Goal: Task Accomplishment & Management: Manage account settings

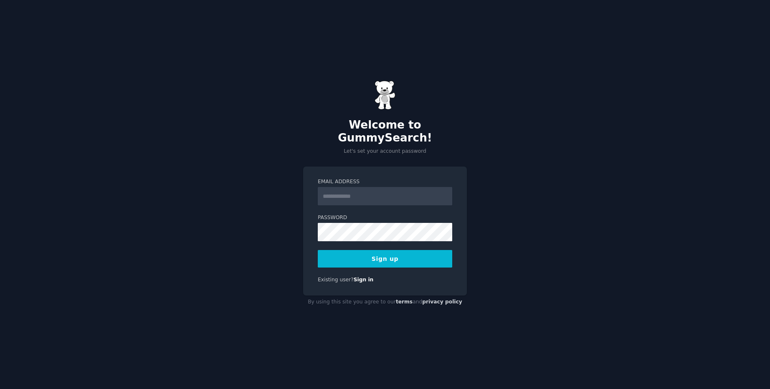
click at [340, 190] on input "Email Address" at bounding box center [385, 196] width 134 height 18
type input "**********"
click at [352, 252] on button "Sign up" at bounding box center [385, 259] width 134 height 18
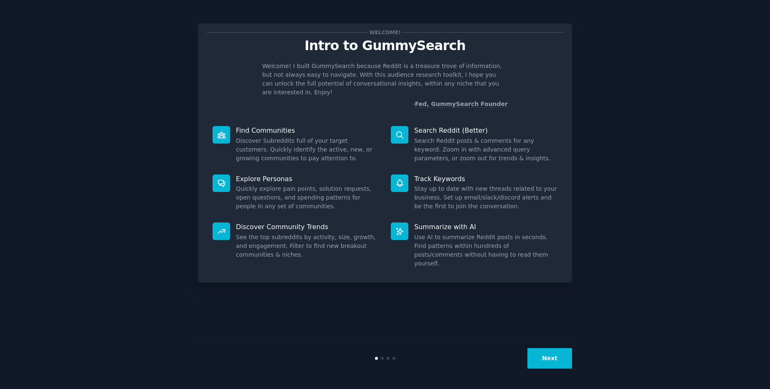
click at [544, 356] on button "Next" at bounding box center [549, 358] width 45 height 20
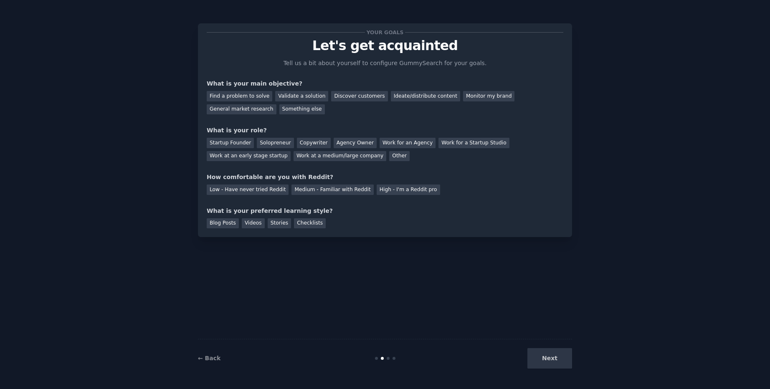
click at [543, 356] on div "Next" at bounding box center [509, 358] width 125 height 20
click at [289, 96] on div "Validate a solution" at bounding box center [301, 96] width 53 height 10
click at [338, 98] on div "Discover customers" at bounding box center [359, 96] width 56 height 10
click at [301, 96] on div "Validate a solution" at bounding box center [301, 96] width 53 height 10
click at [241, 143] on div "Startup Founder" at bounding box center [230, 143] width 47 height 10
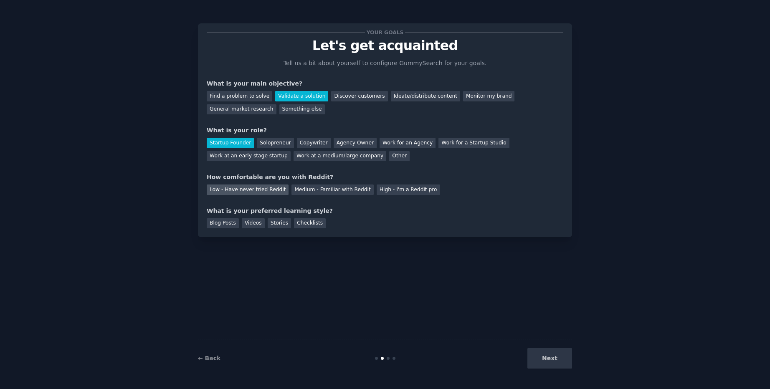
click at [258, 188] on div "Low - Have never tried Reddit" at bounding box center [248, 189] width 82 height 10
click at [227, 223] on div "Blog Posts" at bounding box center [223, 223] width 32 height 10
click at [294, 221] on div "Checklists" at bounding box center [310, 223] width 32 height 10
click at [273, 223] on div "Stories" at bounding box center [279, 223] width 23 height 10
click at [221, 221] on div "Blog Posts" at bounding box center [223, 223] width 32 height 10
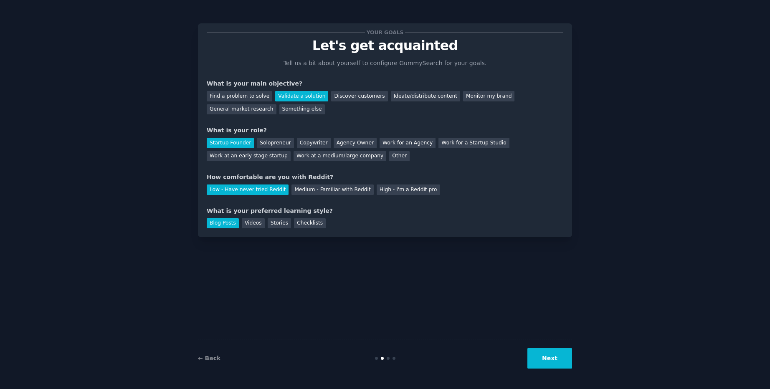
click at [548, 361] on button "Next" at bounding box center [549, 358] width 45 height 20
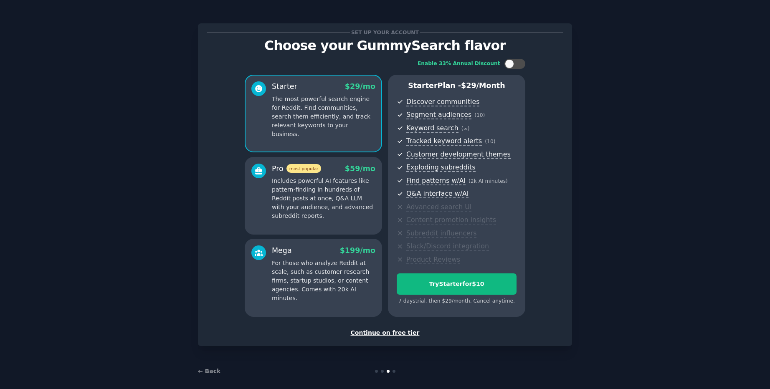
click at [401, 333] on div "Continue on free tier" at bounding box center [385, 332] width 356 height 9
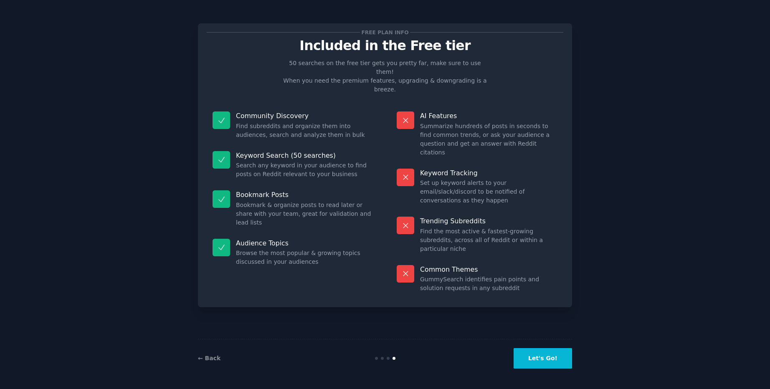
click at [534, 358] on button "Let's Go!" at bounding box center [542, 358] width 58 height 20
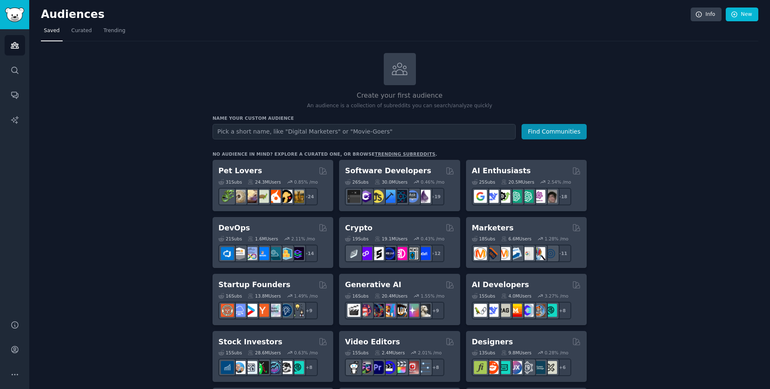
scroll to position [83, 0]
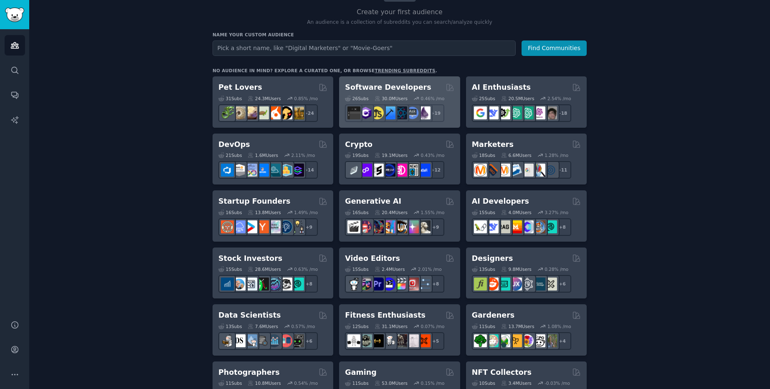
click at [378, 84] on h2 "Software Developers" at bounding box center [388, 87] width 86 height 10
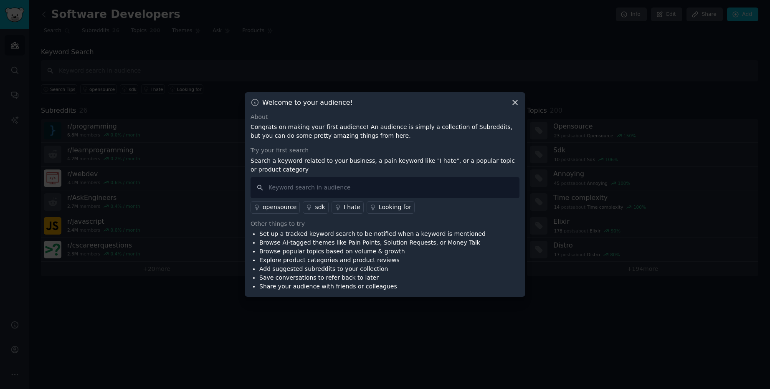
click at [515, 101] on icon at bounding box center [514, 102] width 9 height 9
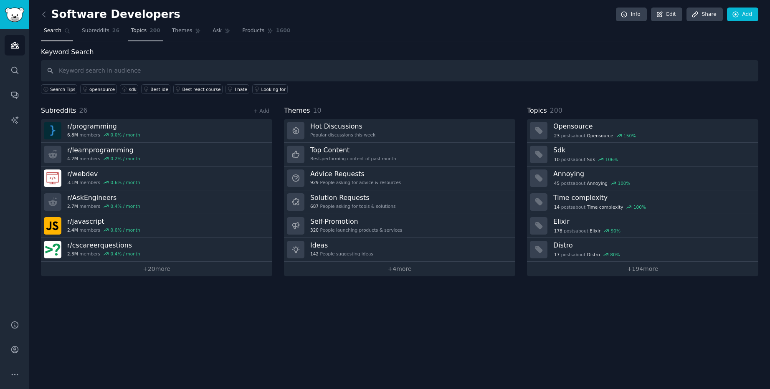
click at [139, 28] on span "Topics" at bounding box center [138, 31] width 15 height 8
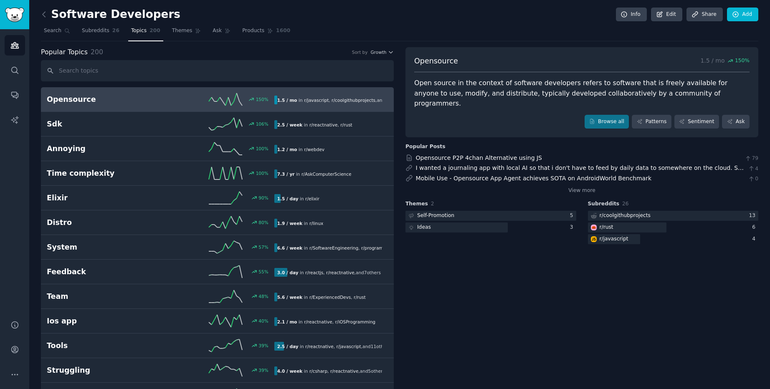
click at [63, 103] on h2 "Opensource" at bounding box center [104, 99] width 114 height 10
click at [657, 115] on link "Patterns" at bounding box center [650, 122] width 39 height 14
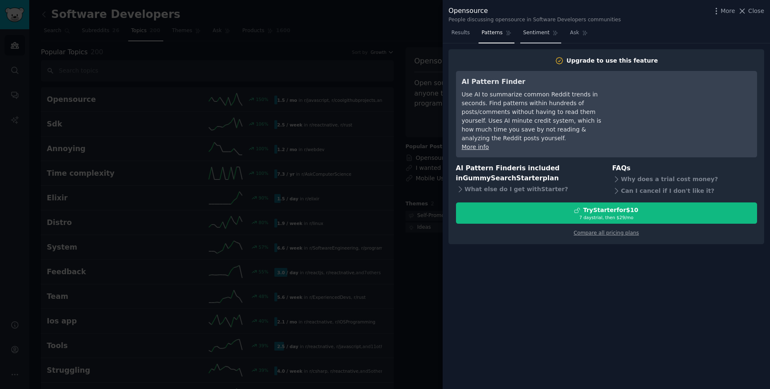
click at [530, 33] on span "Sentiment" at bounding box center [536, 33] width 26 height 8
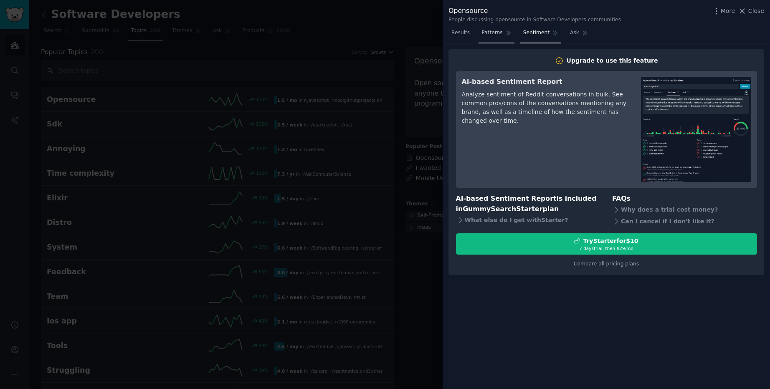
click at [492, 32] on span "Patterns" at bounding box center [491, 33] width 21 height 8
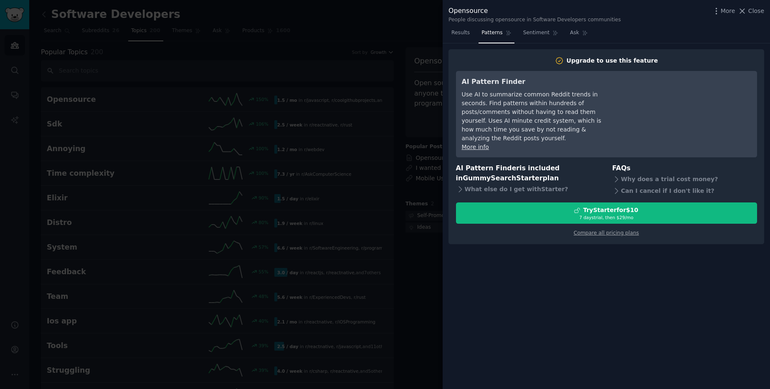
click at [478, 33] on link "Patterns" at bounding box center [495, 34] width 35 height 17
click at [463, 35] on span "Results" at bounding box center [460, 33] width 18 height 8
click at [462, 35] on span "Results" at bounding box center [460, 33] width 18 height 8
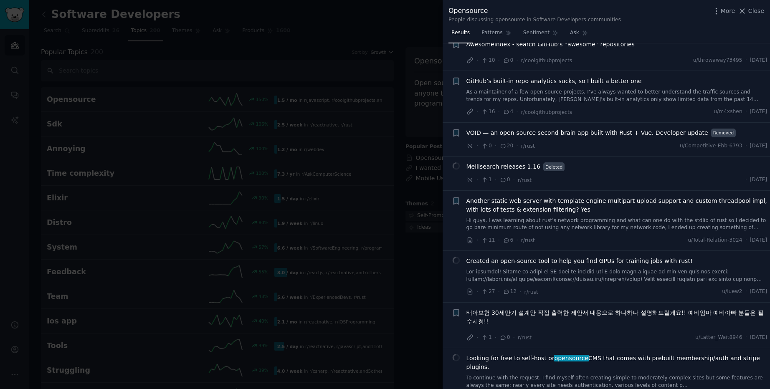
scroll to position [250, 0]
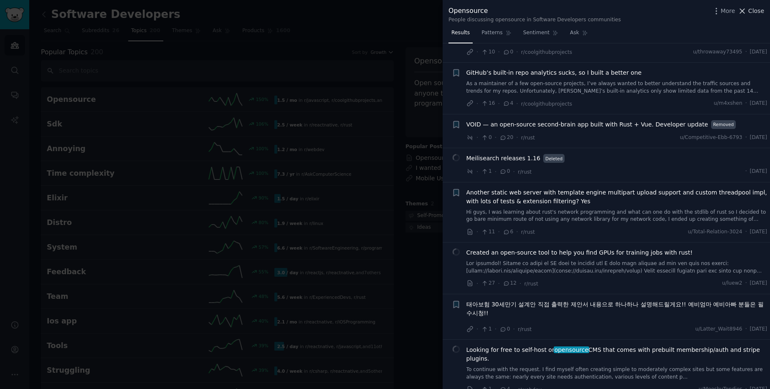
click at [743, 13] on icon at bounding box center [741, 11] width 9 height 9
click at [746, 11] on link "Add" at bounding box center [742, 15] width 31 height 14
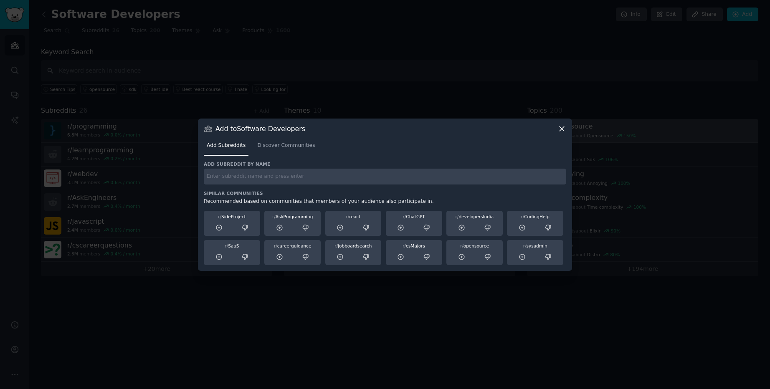
click at [559, 131] on icon at bounding box center [561, 128] width 9 height 9
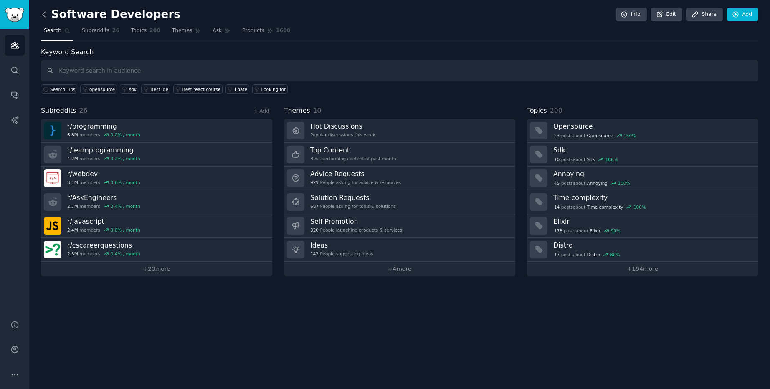
click at [43, 13] on icon at bounding box center [44, 14] width 9 height 9
click at [21, 13] on img "Sidebar" at bounding box center [14, 15] width 19 height 15
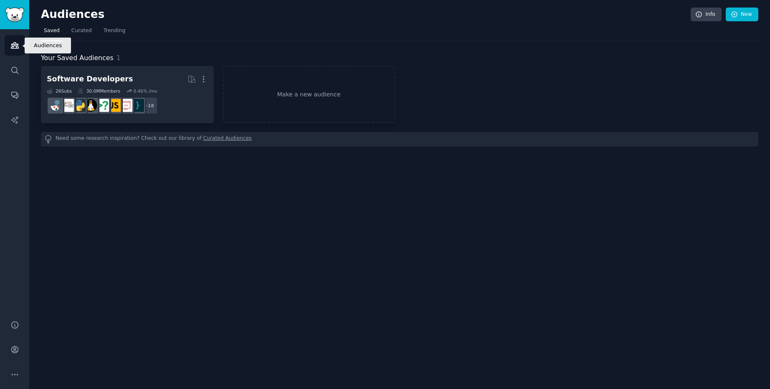
click at [15, 45] on icon "Sidebar" at bounding box center [14, 45] width 9 height 9
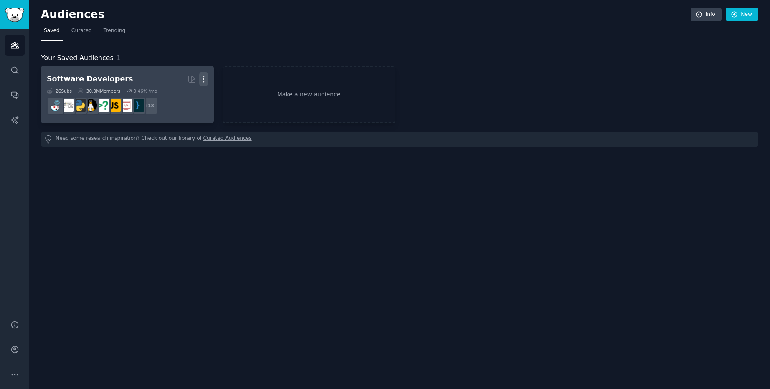
click at [202, 79] on icon "button" at bounding box center [203, 79] width 9 height 9
click at [180, 95] on p "Delete" at bounding box center [180, 96] width 19 height 9
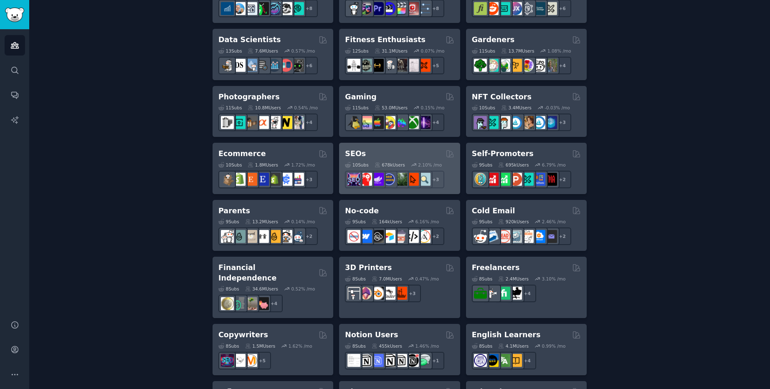
scroll to position [282, 0]
